Goal: Information Seeking & Learning: Learn about a topic

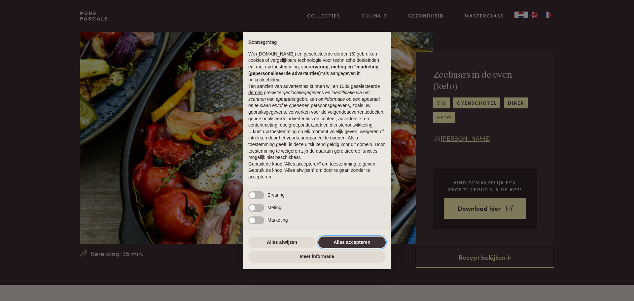
click at [363, 240] on button "Alles accepteren" at bounding box center [351, 242] width 67 height 12
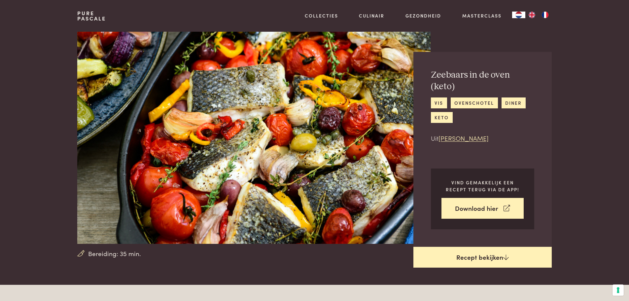
click at [450, 254] on link "Recept bekijken" at bounding box center [483, 257] width 138 height 21
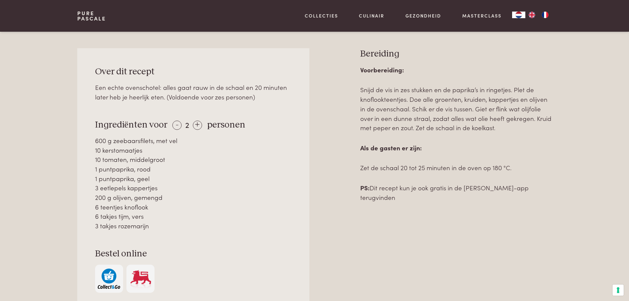
scroll to position [281, 0]
drag, startPoint x: 95, startPoint y: 65, endPoint x: 243, endPoint y: 221, distance: 214.7
click at [243, 221] on div "Over dit recept Een echte ovenschotel: alles gaat rauw in de schaal en 20 minut…" at bounding box center [193, 179] width 232 height 262
click at [213, 154] on div "10 tomaten, middelgroot" at bounding box center [193, 159] width 197 height 10
drag, startPoint x: 96, startPoint y: 65, endPoint x: 245, endPoint y: 201, distance: 201.8
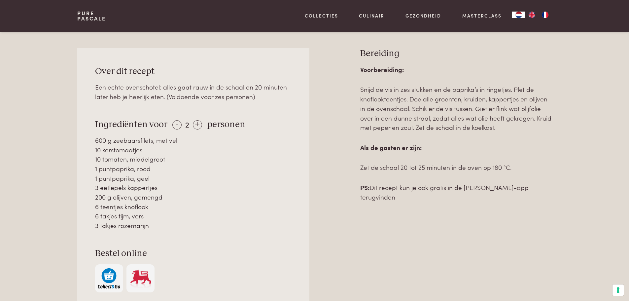
click at [257, 220] on div "Over dit recept Een echte ovenschotel: alles gaat rauw in de schaal en 20 minut…" at bounding box center [193, 179] width 232 height 262
copy div "Over dit recept Een echte ovenschotel: alles gaat rauw in de schaal en 20 minut…"
drag, startPoint x: 361, startPoint y: 48, endPoint x: 525, endPoint y: 166, distance: 202.1
click at [525, 166] on div "Bereiding Voorbereiding: Snijd de vis in zes stukken en de paprika’s in ringetj…" at bounding box center [456, 201] width 192 height 306
copy div "Bereiding Voorbereiding: Snijd de vis in zes stukken en de paprika’s in ringetj…"
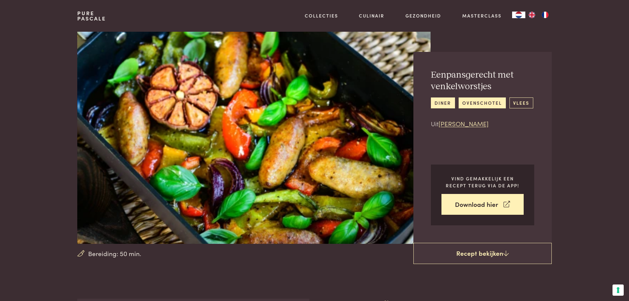
click at [520, 103] on link "vlees" at bounding box center [522, 102] width 24 height 11
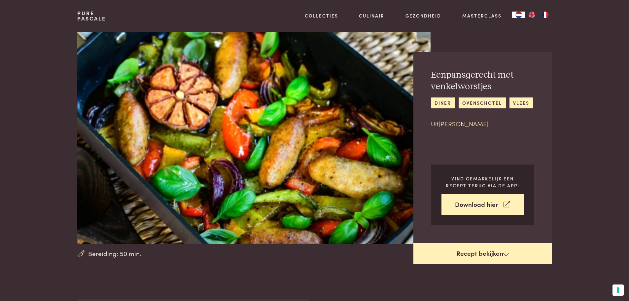
click at [492, 254] on link "Recept bekijken" at bounding box center [483, 253] width 138 height 21
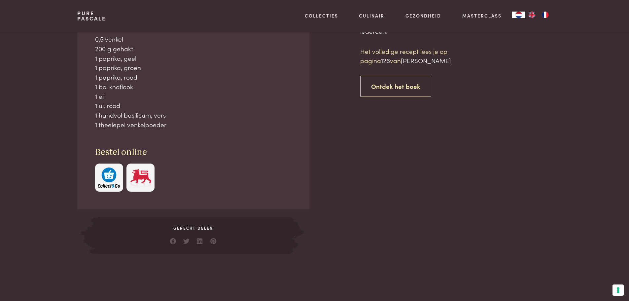
scroll to position [299, 0]
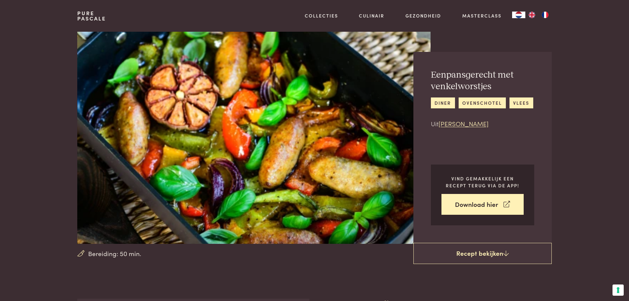
scroll to position [299, 0]
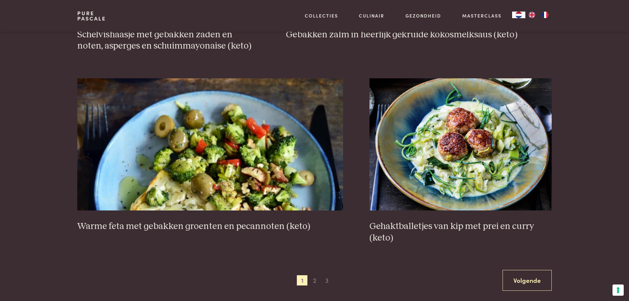
scroll to position [1156, 0]
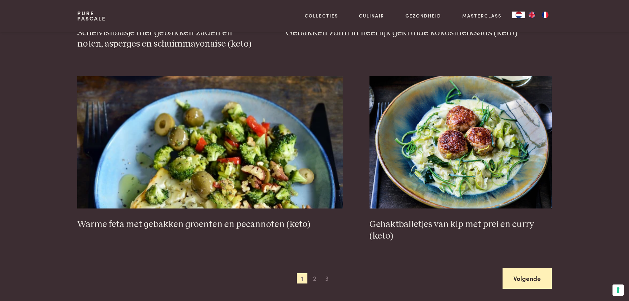
click at [520, 281] on link "Volgende" at bounding box center [527, 278] width 49 height 21
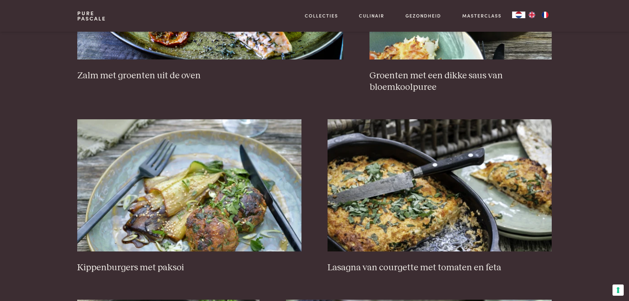
scroll to position [779, 0]
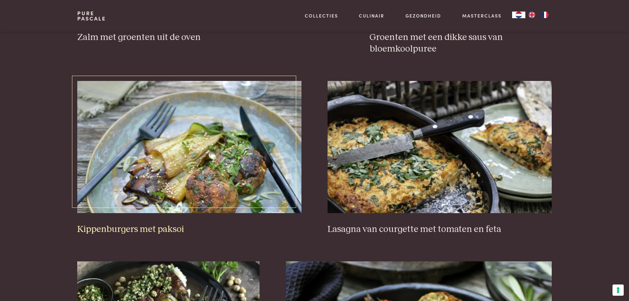
click at [174, 189] on img at bounding box center [189, 147] width 224 height 132
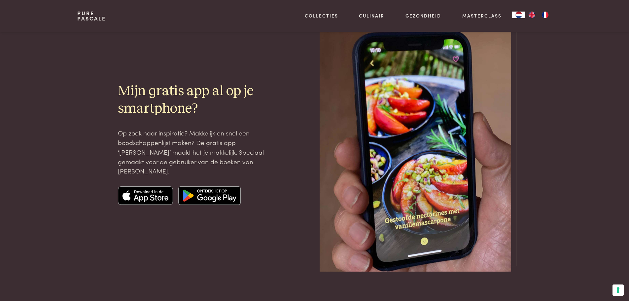
scroll to position [1803, 0]
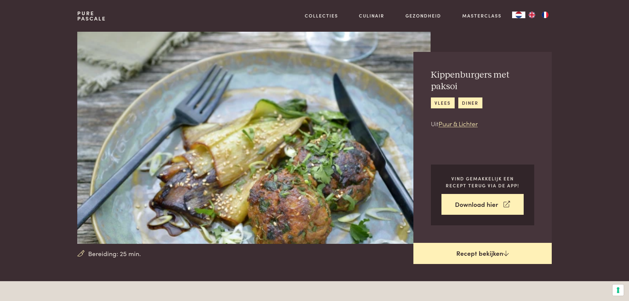
click at [477, 256] on link "Recept bekijken" at bounding box center [483, 253] width 138 height 21
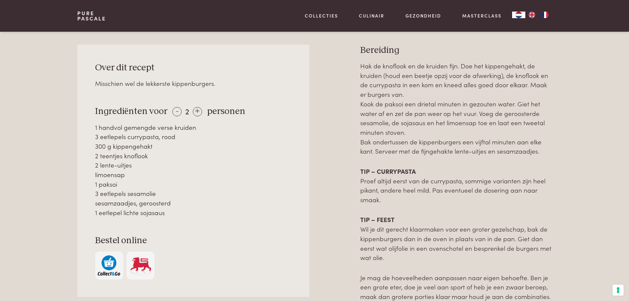
scroll to position [281, 0]
drag, startPoint x: 94, startPoint y: 65, endPoint x: 167, endPoint y: 195, distance: 148.6
click at [253, 214] on div "Over dit recept Misschien wel de lekkerste kippenburgers. Ingrediënten voor - 2…" at bounding box center [193, 170] width 232 height 252
copy div "Over dit recept Misschien wel de lekkerste kippenburgers. Ingrediënten voor - 2…"
click at [210, 50] on div "Over dit recept Misschien wel de lekkerste kippenburgers. Ingrediënten voor - 2…" at bounding box center [193, 170] width 232 height 252
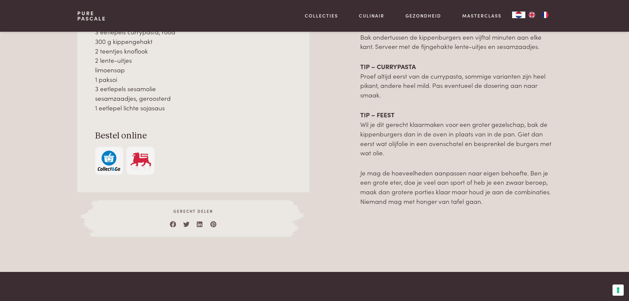
scroll to position [399, 0]
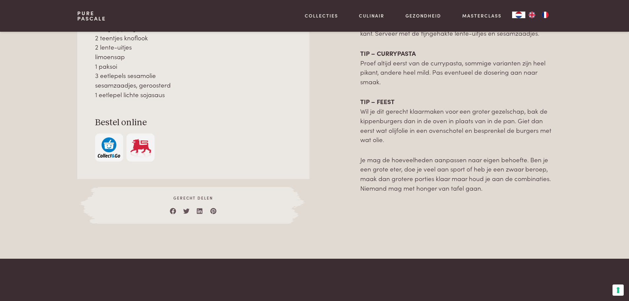
drag, startPoint x: 362, startPoint y: 47, endPoint x: 530, endPoint y: 211, distance: 235.0
click at [530, 211] on div "Bereiding Hak de knoflook en de kruiden fijn. Doe het kippengehakt, de kruiden …" at bounding box center [456, 75] width 192 height 297
copy div "Bereiding Hak de knoflook en de kruiden fijn. Doe het kippengehakt, de kruiden …"
click at [262, 142] on div at bounding box center [193, 147] width 197 height 28
